Goal: Information Seeking & Learning: Learn about a topic

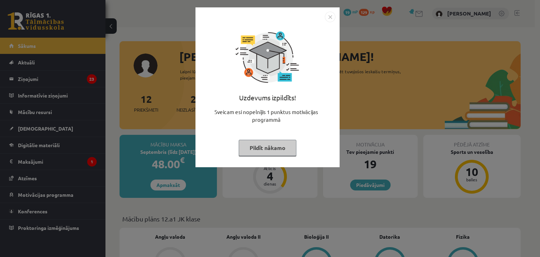
click at [250, 142] on button "Pildīt nākamo" at bounding box center [268, 148] width 58 height 16
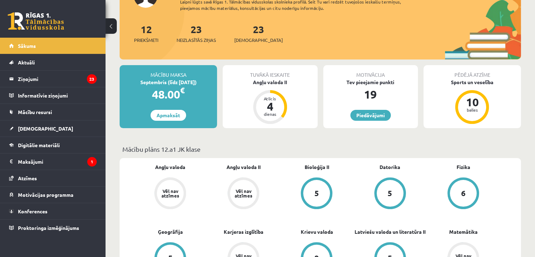
scroll to position [105, 0]
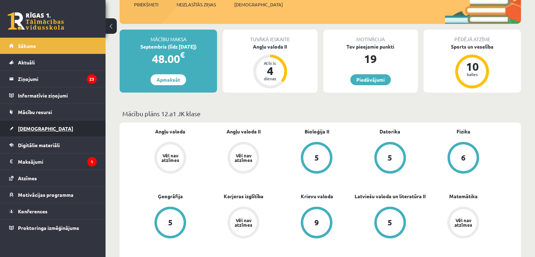
click at [48, 125] on link "[DEMOGRAPHIC_DATA]" at bounding box center [53, 128] width 88 height 16
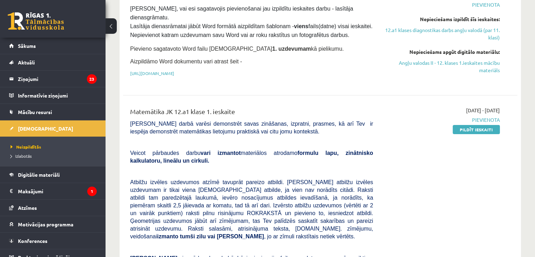
scroll to position [160, 0]
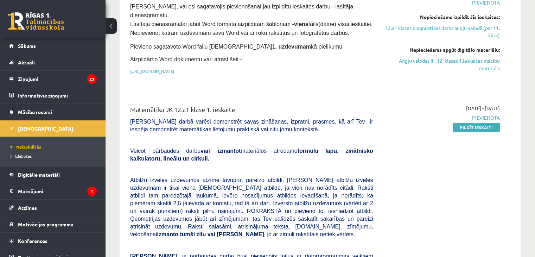
drag, startPoint x: 294, startPoint y: 233, endPoint x: 454, endPoint y: 209, distance: 162.6
click at [454, 209] on div "[DATE] - [DATE] [GEOGRAPHIC_DATA] Pildīt ieskaiti" at bounding box center [441, 234] width 127 height 261
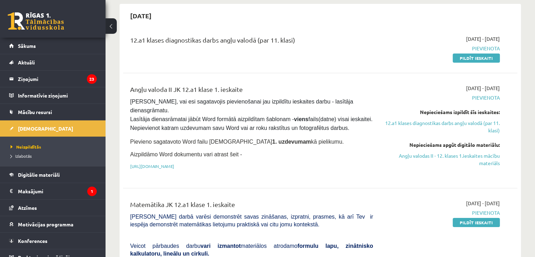
scroll to position [49, 0]
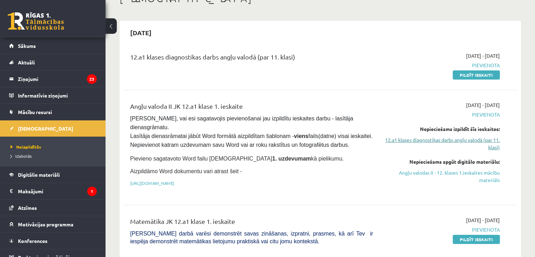
click at [470, 141] on link "12.a1 klases diagnostikas darbs angļu valodā (par 11. klasi)" at bounding box center [442, 143] width 116 height 15
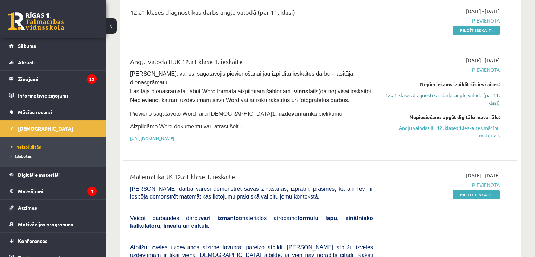
click at [440, 96] on link "12.a1 klases diagnostikas darbs angļu valodā (par 11. klasi)" at bounding box center [442, 98] width 116 height 15
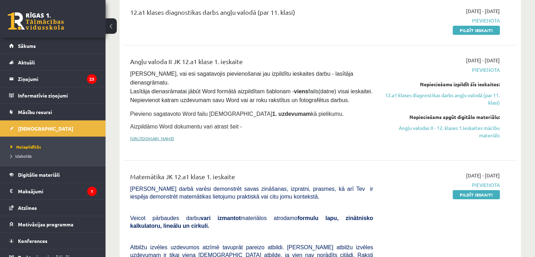
drag, startPoint x: 440, startPoint y: 96, endPoint x: 244, endPoint y: 128, distance: 198.8
click at [174, 135] on link "[URL][DOMAIN_NAME]" at bounding box center [152, 138] width 44 height 6
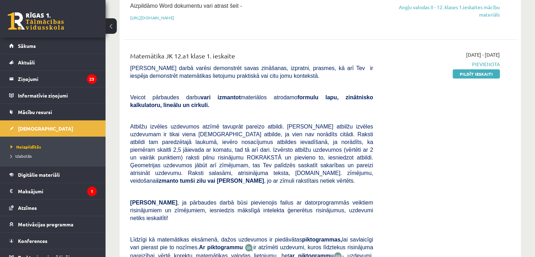
scroll to position [0, 0]
